Goal: Obtain resource: Download file/media

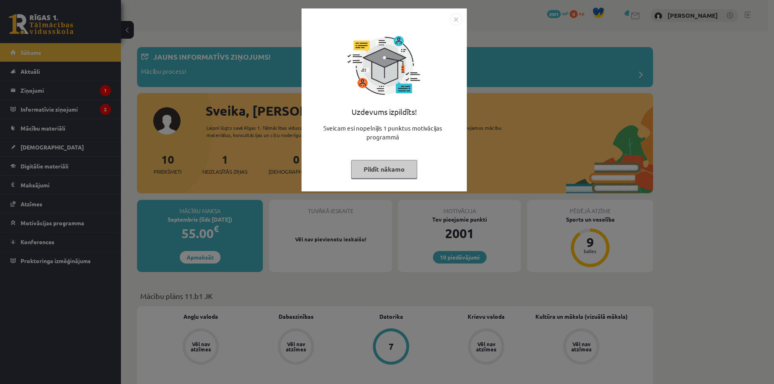
click at [413, 173] on button "Pildīt nākamo" at bounding box center [384, 169] width 66 height 19
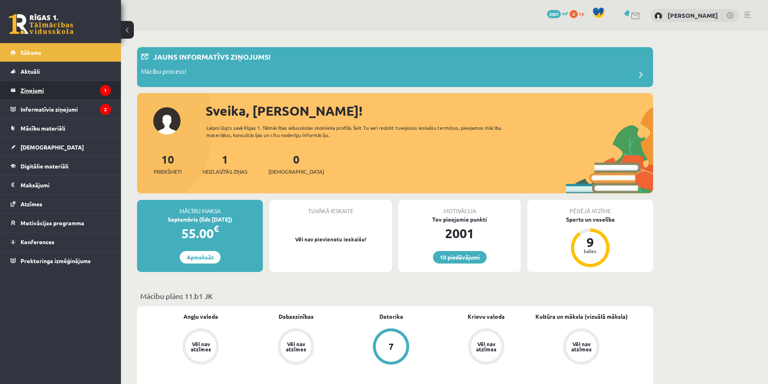
click at [64, 88] on legend "Ziņojumi 1" at bounding box center [66, 90] width 90 height 19
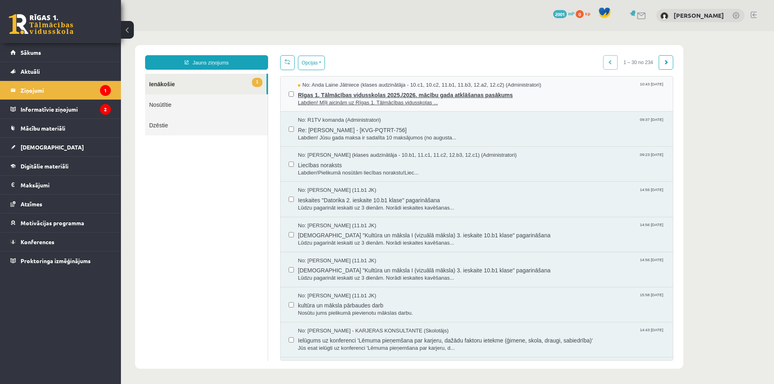
click at [353, 100] on span "Labdien! Mīļi aicinām uz Rīgas 1. Tālmācības vidusskolas ..." at bounding box center [481, 103] width 367 height 8
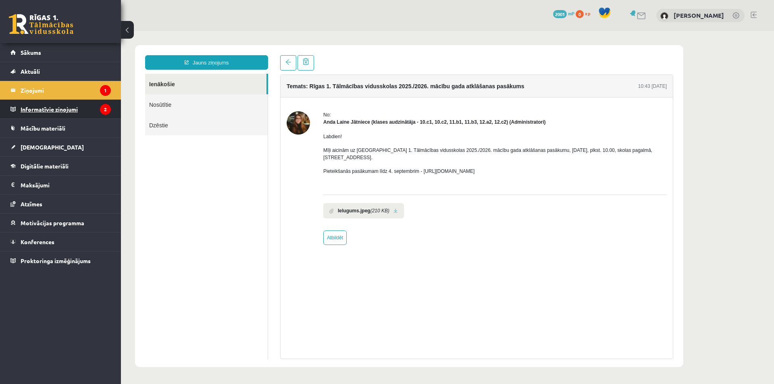
click at [73, 105] on legend "Informatīvie ziņojumi 2" at bounding box center [66, 109] width 90 height 19
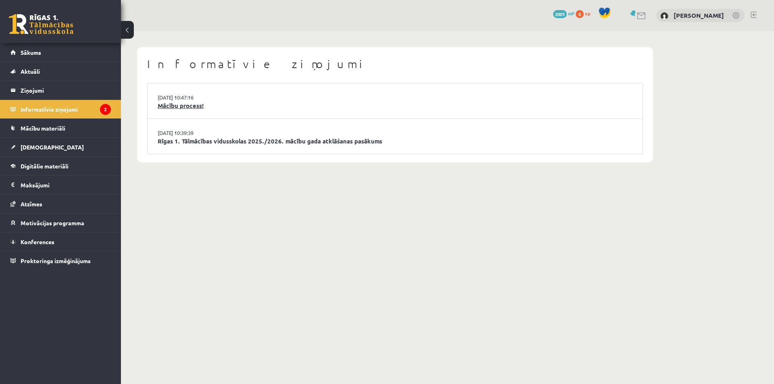
click at [258, 106] on link "Mācību process!" at bounding box center [395, 105] width 475 height 9
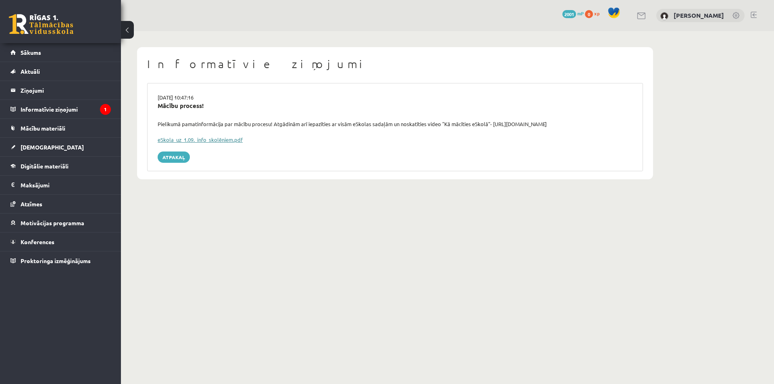
click at [218, 138] on link "eSkola_uz_1.09._info_skolēniem.pdf" at bounding box center [200, 139] width 85 height 7
click at [65, 100] on legend "Informatīvie ziņojumi 1" at bounding box center [66, 109] width 90 height 19
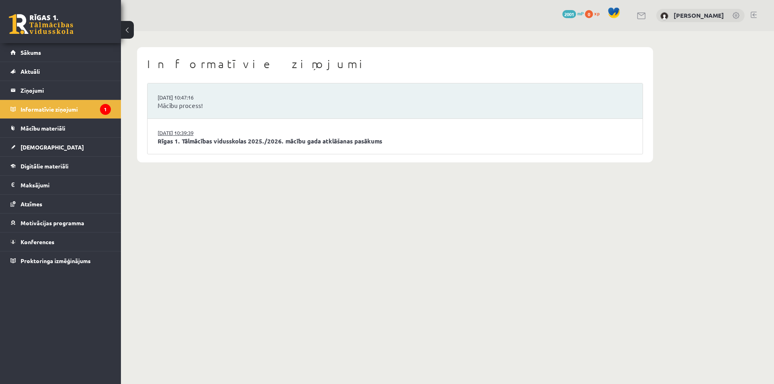
click at [178, 134] on link "[DATE] 10:39:39" at bounding box center [188, 133] width 60 height 8
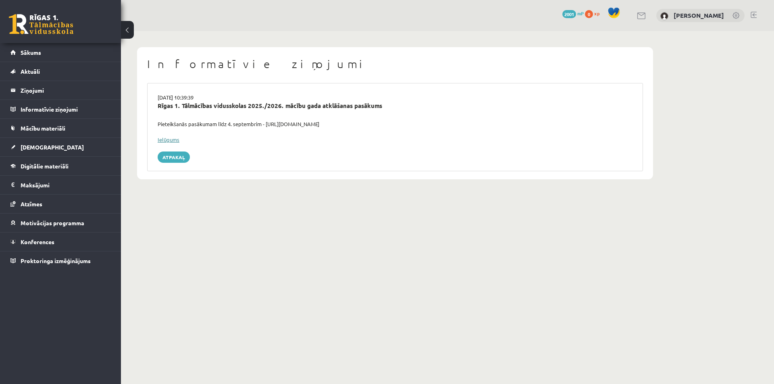
click at [168, 137] on link "Ielūgums" at bounding box center [169, 139] width 22 height 7
